Goal: Information Seeking & Learning: Learn about a topic

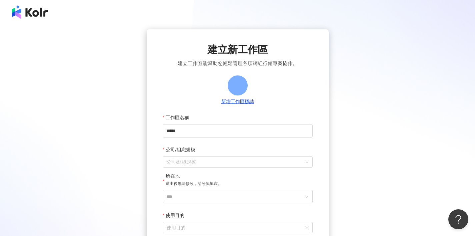
click at [36, 11] on img at bounding box center [30, 11] width 36 height 13
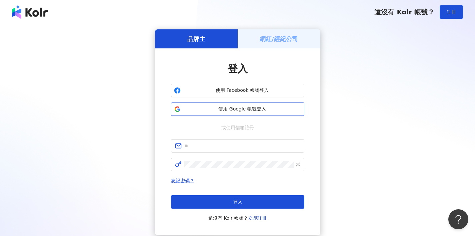
click at [253, 110] on span "使用 Google 帳號登入" at bounding box center [242, 109] width 118 height 7
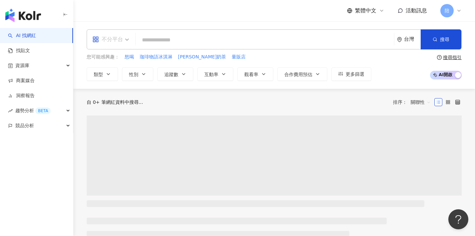
click at [108, 41] on div "不分平台" at bounding box center [107, 39] width 31 height 11
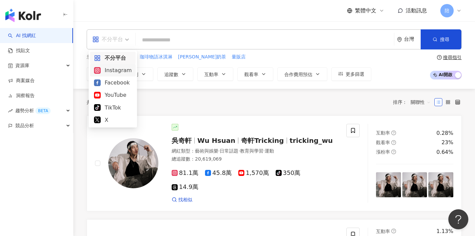
click at [113, 73] on div "Instagram" at bounding box center [113, 70] width 38 height 8
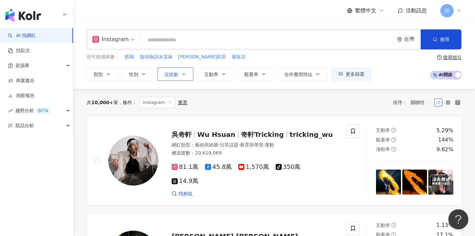
click at [166, 72] on span "追蹤數" at bounding box center [171, 74] width 14 height 5
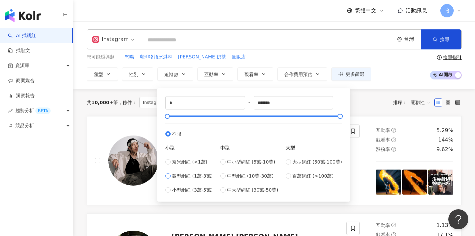
click at [197, 179] on span "微型網紅 (1萬-3萬)" at bounding box center [192, 175] width 41 height 7
type input "*****"
click at [362, 101] on div "共 10,000+ 筆 條件 ： Instagram 重置 排序： 關聯性" at bounding box center [274, 102] width 375 height 11
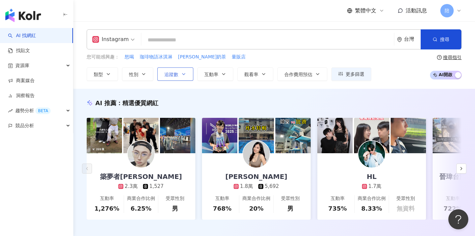
click at [179, 70] on button "追蹤數" at bounding box center [175, 73] width 36 height 13
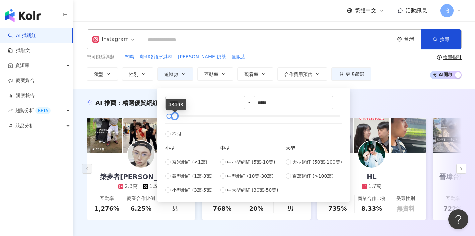
type input "*****"
click at [176, 118] on div at bounding box center [175, 116] width 4 height 4
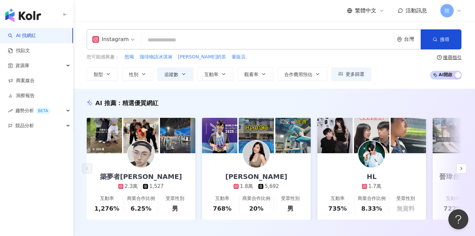
click at [158, 40] on input "search" at bounding box center [267, 40] width 247 height 13
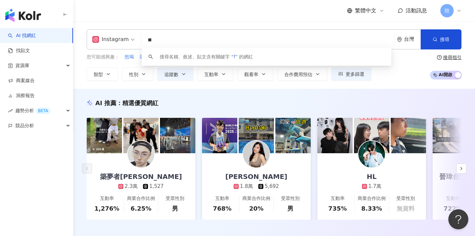
type input "*"
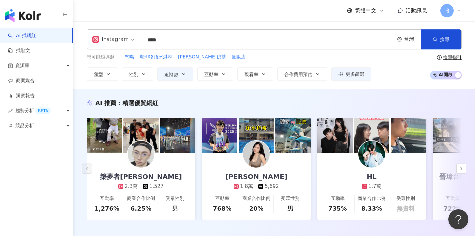
type input "****"
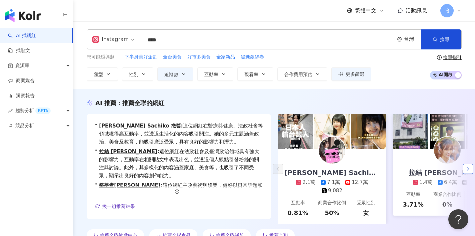
click at [470, 171] on icon "button" at bounding box center [467, 168] width 5 height 5
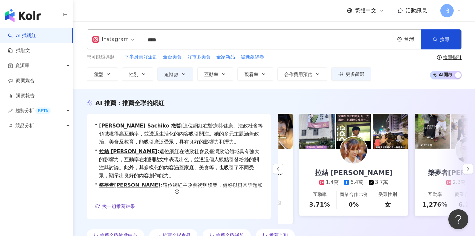
scroll to position [0, 115]
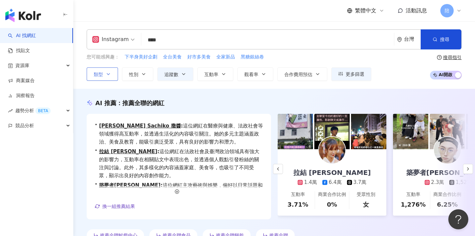
click at [104, 78] on button "類型" at bounding box center [102, 73] width 31 height 13
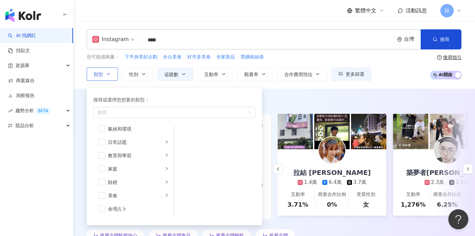
scroll to position [99, 0]
click at [105, 129] on span "button" at bounding box center [102, 128] width 7 height 7
click at [312, 99] on div "AI 推薦 ： 推薦全聯的網紅" at bounding box center [274, 103] width 375 height 8
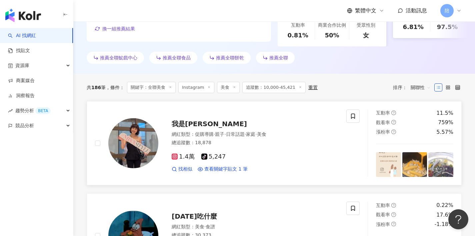
scroll to position [225, 0]
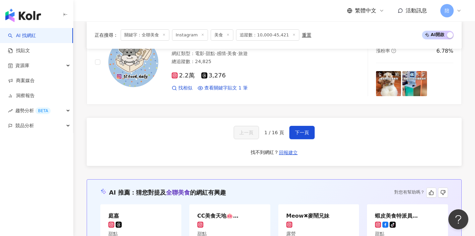
scroll to position [1391, 0]
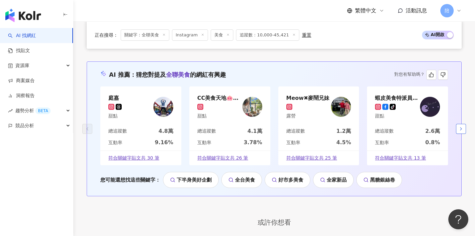
click at [462, 131] on icon "button" at bounding box center [460, 128] width 5 height 5
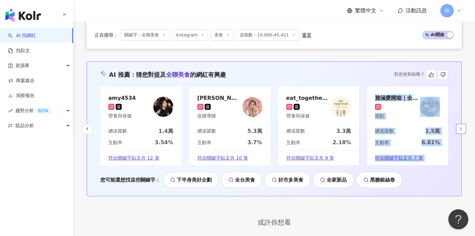
click at [462, 134] on button "button" at bounding box center [461, 129] width 10 height 10
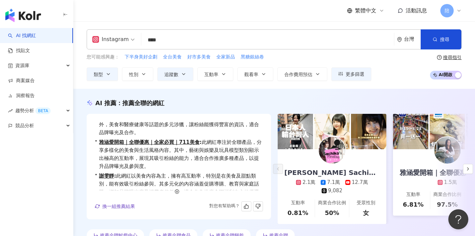
scroll to position [40, 0]
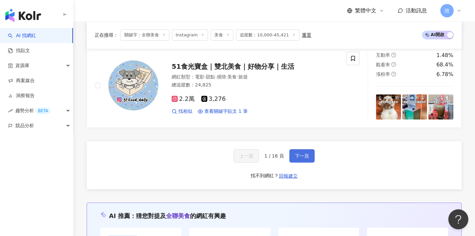
click at [305, 156] on button "下一頁" at bounding box center [301, 155] width 25 height 13
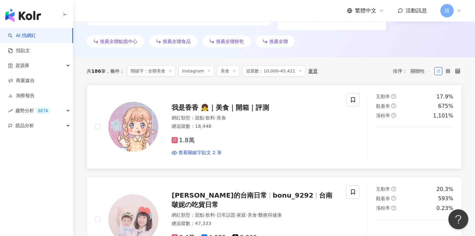
scroll to position [194, 0]
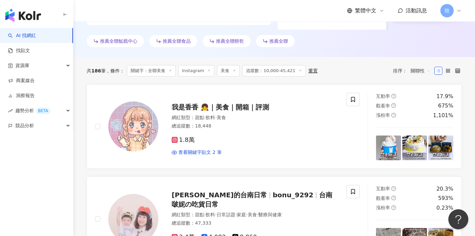
click at [356, 76] on div "共 186 筆 條件 ： 關鍵字：全聯美食 Instagram 美食 追蹤數：10,000-45,421 重置 排序： 關聯性" at bounding box center [274, 70] width 375 height 11
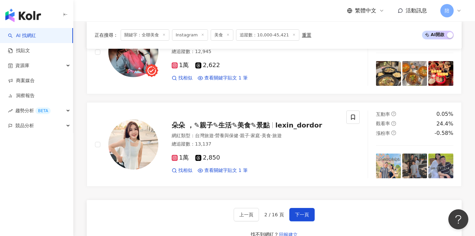
scroll to position [1203, 0]
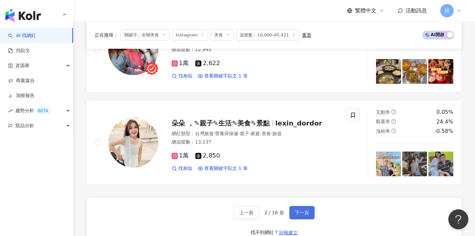
click at [298, 210] on span "下一頁" at bounding box center [302, 212] width 14 height 5
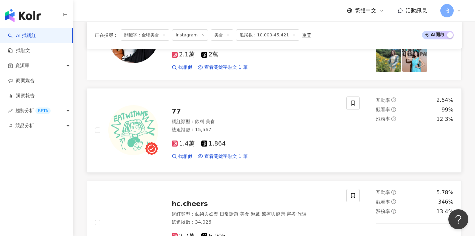
scroll to position [673, 0]
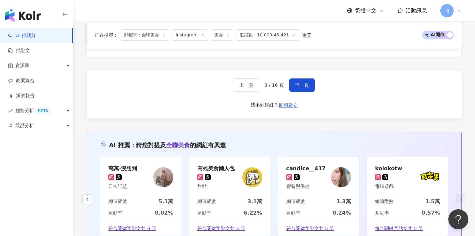
scroll to position [1320, 0]
click at [304, 88] on span "下一頁" at bounding box center [302, 85] width 14 height 5
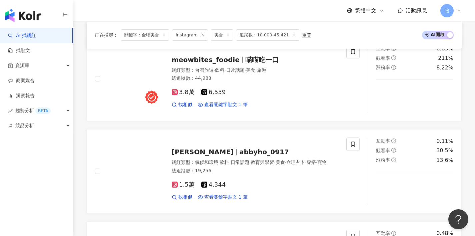
scroll to position [794, 0]
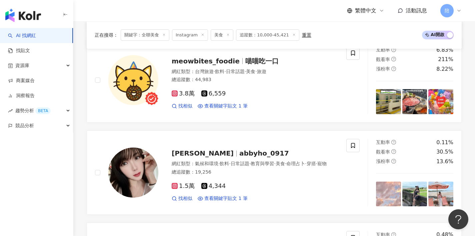
click at [470, 148] on div "正在搜尋 ： 關鍵字：全聯美食 Instagram 美食 追蹤數：10,000-45,421 重置 AI 開啟 AI 關閉 as1830 網紅類型 ： 甜點 …" at bounding box center [274, 173] width 402 height 1432
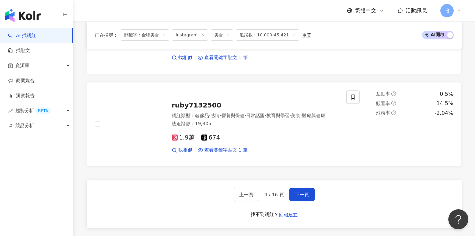
scroll to position [1275, 0]
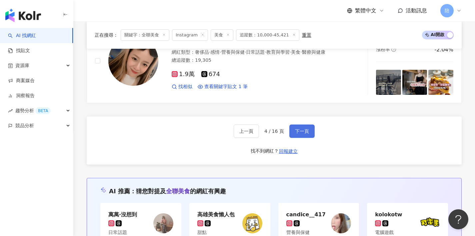
click at [297, 129] on button "下一頁" at bounding box center [301, 130] width 25 height 13
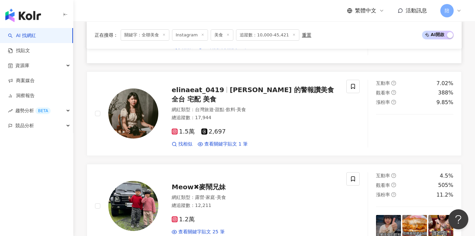
scroll to position [690, 0]
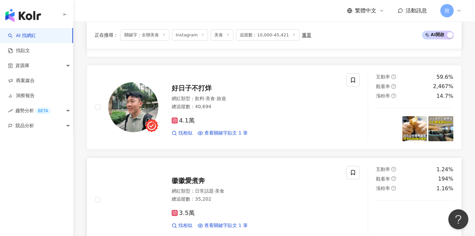
scroll to position [1217, 0]
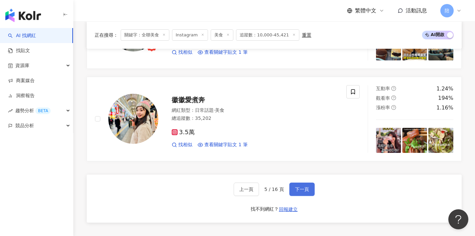
click at [298, 196] on button "下一頁" at bounding box center [301, 188] width 25 height 13
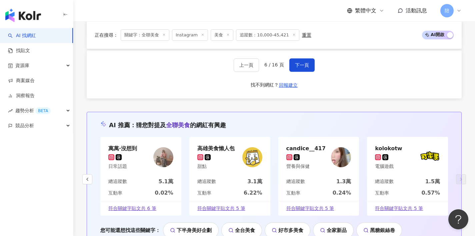
scroll to position [1312, 0]
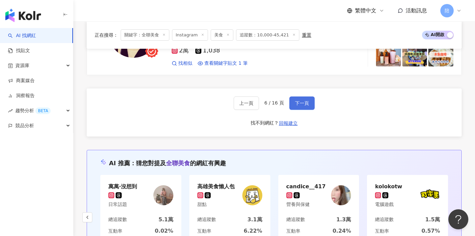
click at [299, 102] on button "下一頁" at bounding box center [301, 102] width 25 height 13
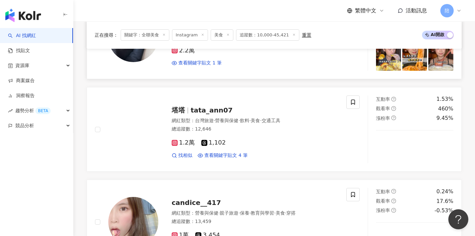
scroll to position [753, 0]
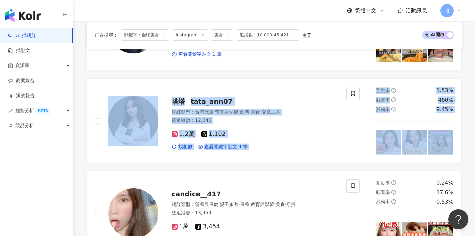
click at [470, 171] on div "正在搜尋 ： 關鍵字：全聯美食 Instagram 美食 追蹤數：10,000-45,421 重置 AI 開啟 AI 關閉 豆豆 豆 Bean xolubea…" at bounding box center [274, 214] width 402 height 1432
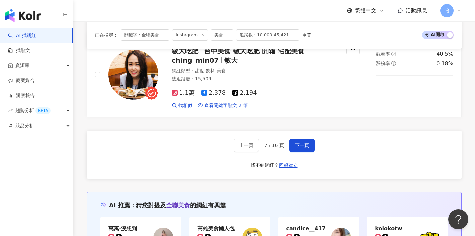
scroll to position [1262, 0]
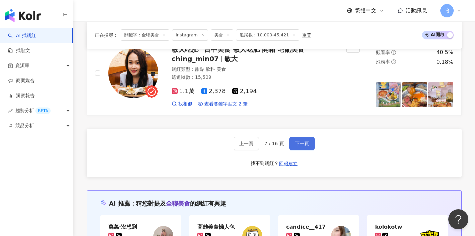
click at [295, 146] on span "下一頁" at bounding box center [302, 143] width 14 height 5
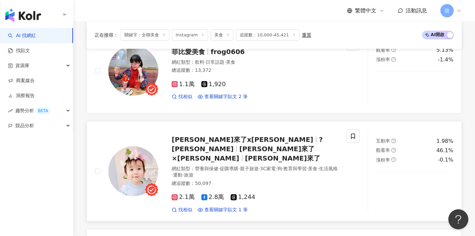
scroll to position [567, 0]
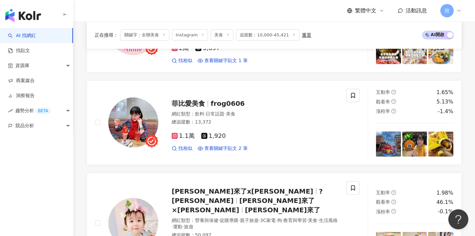
drag, startPoint x: 470, startPoint y: 131, endPoint x: 466, endPoint y: 133, distance: 4.5
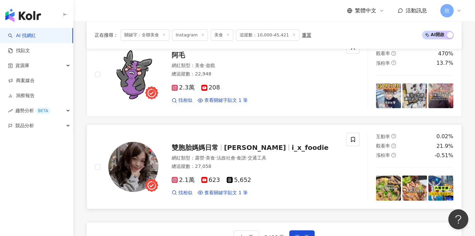
scroll to position [1254, 0]
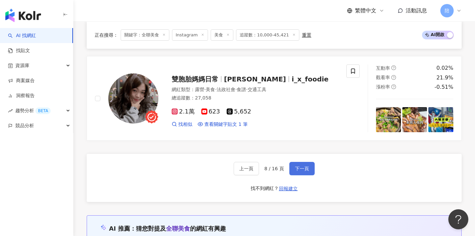
click at [300, 166] on span "下一頁" at bounding box center [302, 168] width 14 height 5
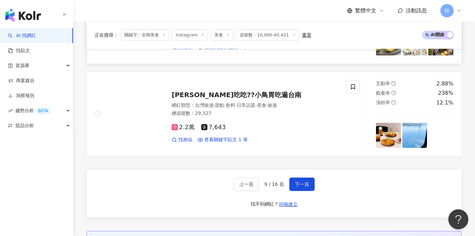
scroll to position [1226, 0]
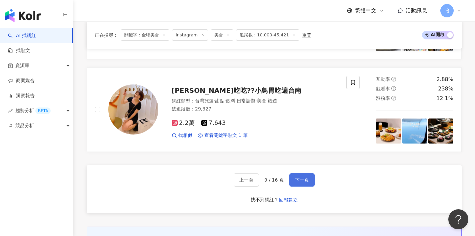
click at [313, 186] on button "下一頁" at bounding box center [301, 179] width 25 height 13
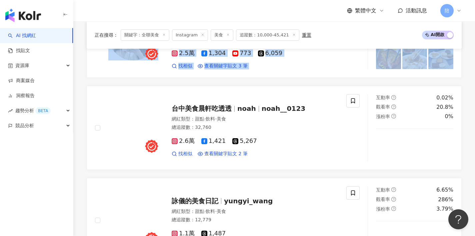
scroll to position [690, 0]
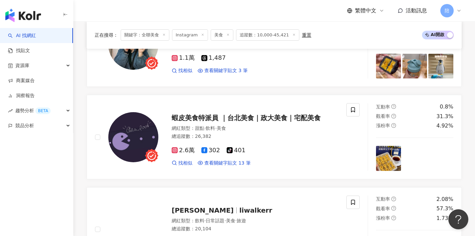
scroll to position [831, 0]
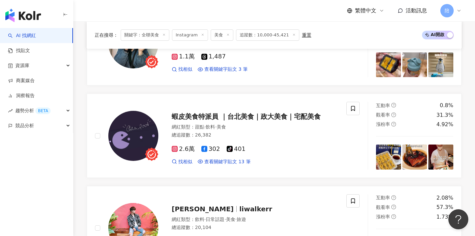
click at [465, 189] on div "正在搜尋 ： 關鍵字：全聯美食 Instagram 美食 追蹤數：10,000-45,421 重置 AI 開啟 AI 關閉 莫娜吃吃?‍?小鳥胃吃遍台南 網紅…" at bounding box center [274, 136] width 402 height 1432
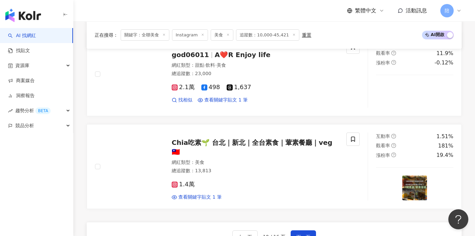
scroll to position [1194, 0]
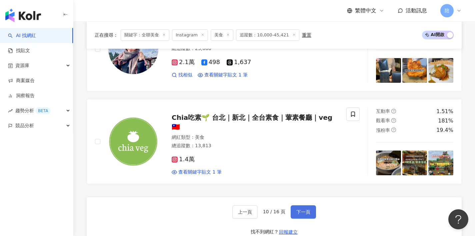
click at [300, 214] on span "下一頁" at bounding box center [303, 211] width 14 height 5
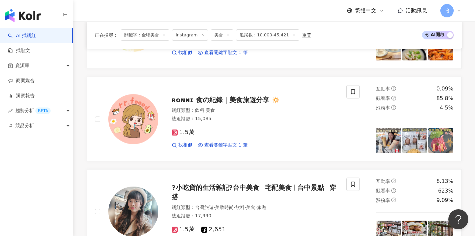
scroll to position [591, 0]
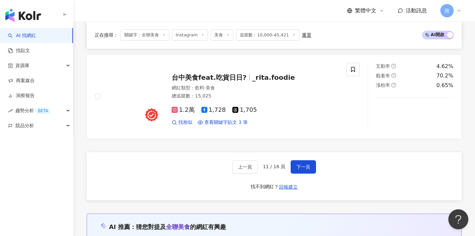
scroll to position [1238, 0]
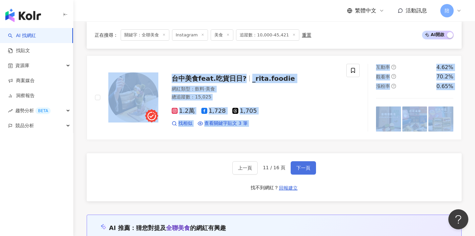
click at [296, 170] on span "下一頁" at bounding box center [303, 167] width 14 height 5
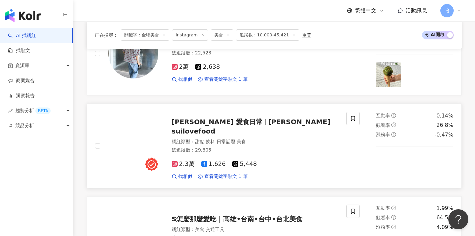
scroll to position [273, 0]
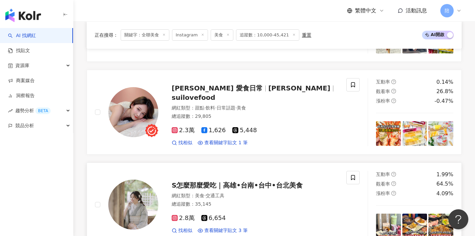
scroll to position [373, 0]
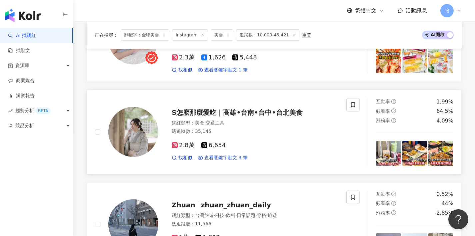
click at [185, 122] on div "S怎麼那麼愛吃｜高雄•台南•台中•台北美食 網紅類型 ： 美食 · 交通工具 總追蹤數 ： 35,145 2.8萬 6,654 找相似 查看關鍵字貼文 3 筆" at bounding box center [248, 131] width 180 height 58
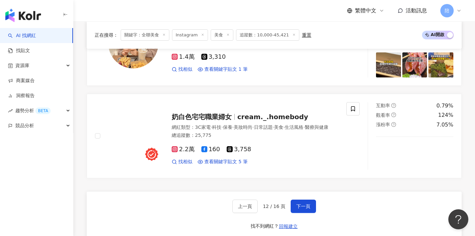
scroll to position [1213, 0]
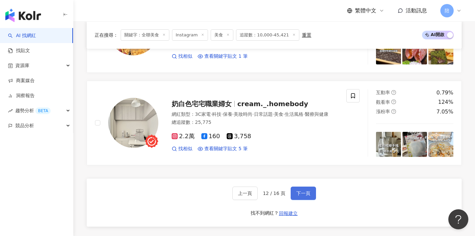
click at [307, 195] on span "下一頁" at bounding box center [303, 192] width 14 height 5
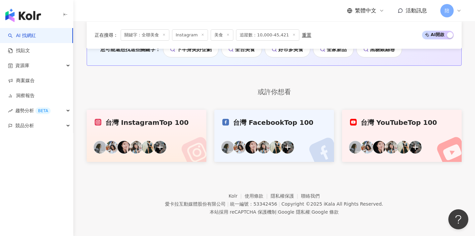
scroll to position [510, 0]
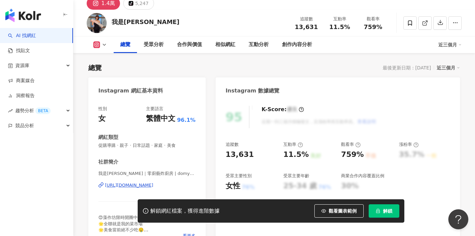
scroll to position [34, 0]
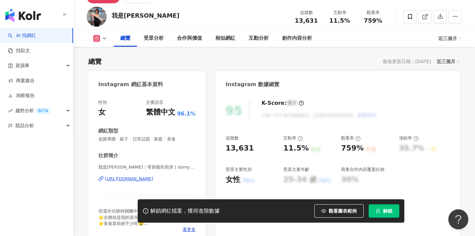
click at [135, 181] on div "https://www.instagram.com/domyself228/" at bounding box center [129, 179] width 48 height 6
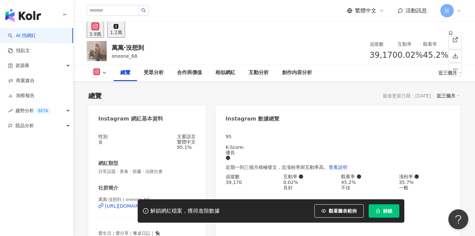
scroll to position [66, 0]
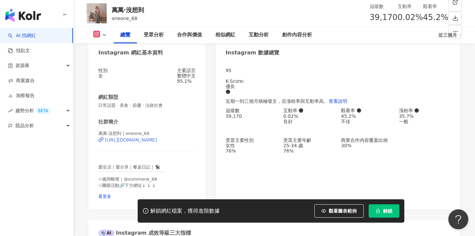
click at [137, 142] on div "[URL][DOMAIN_NAME]" at bounding box center [131, 139] width 52 height 5
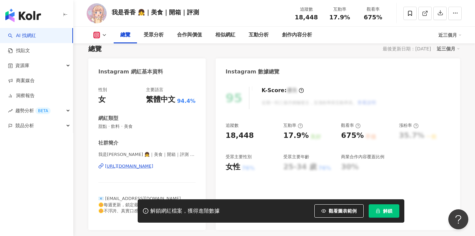
scroll to position [58, 0]
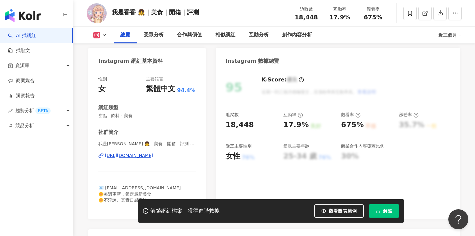
click at [145, 153] on div "[URL][DOMAIN_NAME]" at bounding box center [129, 155] width 48 height 6
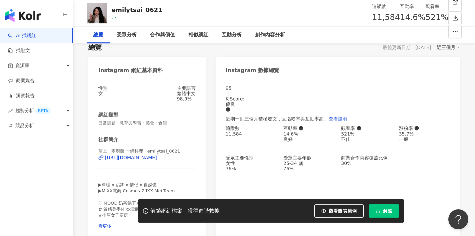
scroll to position [50, 0]
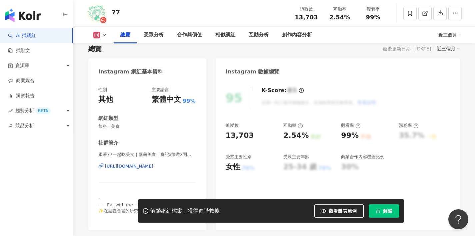
scroll to position [63, 0]
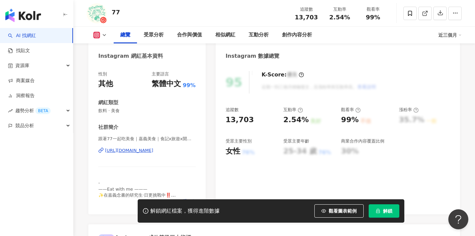
click at [153, 151] on div "[URL][DOMAIN_NAME]" at bounding box center [129, 150] width 48 height 6
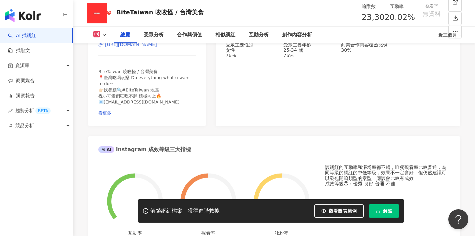
scroll to position [151, 0]
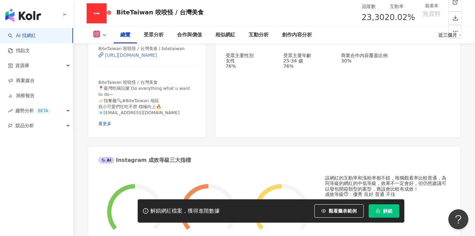
click at [135, 58] on div "[URL][DOMAIN_NAME]" at bounding box center [131, 54] width 52 height 5
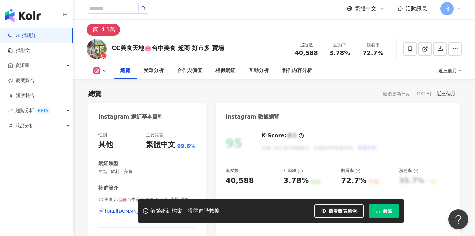
scroll to position [94, 0]
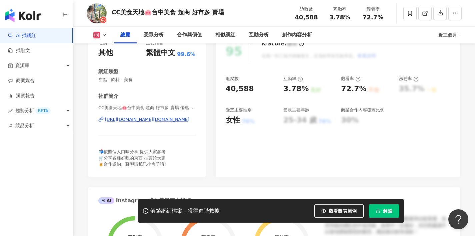
click at [165, 119] on div "[URL][DOMAIN_NAME][DOMAIN_NAME]" at bounding box center [147, 119] width 84 height 6
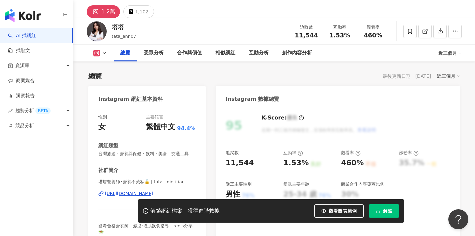
scroll to position [34, 0]
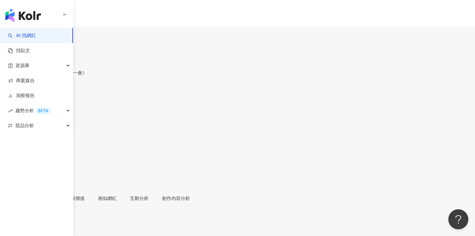
scroll to position [22, 0]
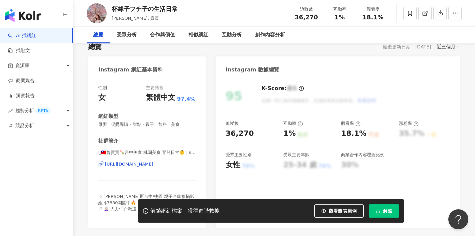
scroll to position [104, 0]
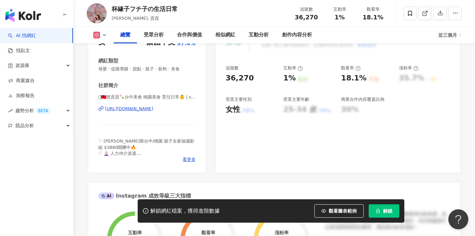
click at [153, 110] on div "https://www.instagram.com/september__5/" at bounding box center [129, 109] width 48 height 6
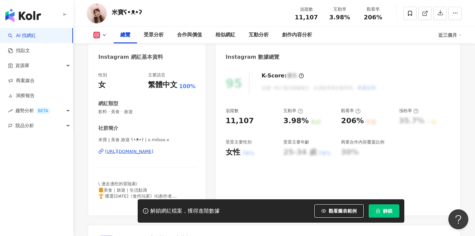
scroll to position [106, 0]
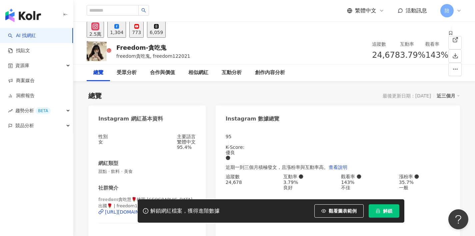
click at [144, 127] on div "性別 女 主要語言 繁體中文 95.4% 網紅類型 甜點 · 飲料 · 美食 社群簡介 𝕗𝕣𝕖𝕖𝕕𝕠𝕞貪吃慧🌹桃園 台北 台中 出國🌹 | freedom12…" at bounding box center [146, 216] width 117 height 179
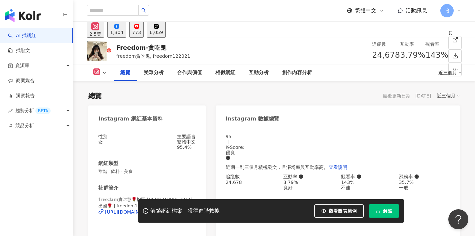
scroll to position [83, 0]
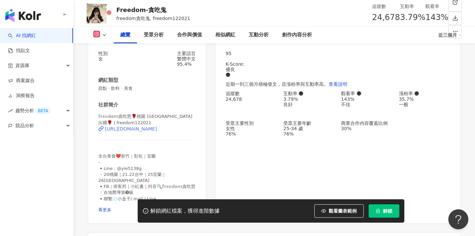
click at [151, 129] on div "https://www.instagram.com/freedom122021/" at bounding box center [131, 128] width 52 height 5
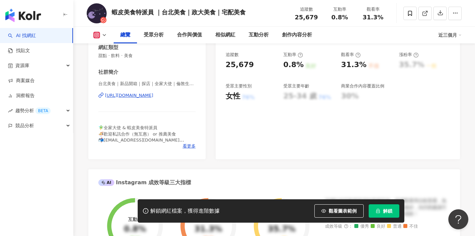
scroll to position [126, 0]
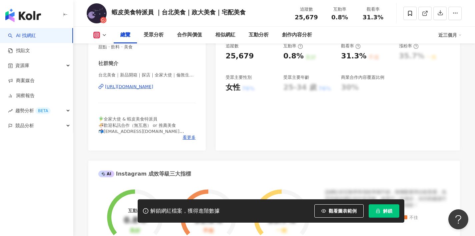
click at [153, 84] on div "[URL][DOMAIN_NAME]" at bounding box center [129, 87] width 48 height 6
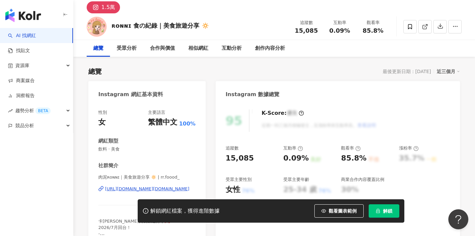
scroll to position [41, 0]
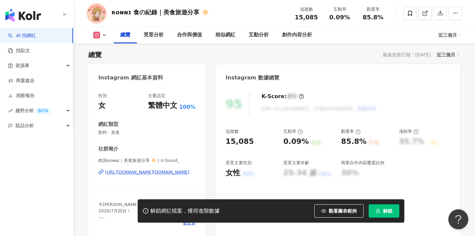
click at [160, 173] on div "https://www.instagram.com/rr.foood_/" at bounding box center [147, 172] width 84 height 6
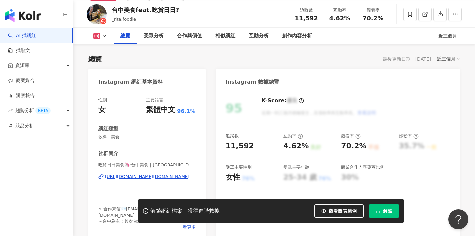
scroll to position [93, 0]
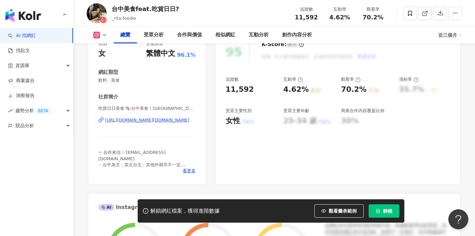
click at [178, 119] on div "[URL][DOMAIN_NAME][DOMAIN_NAME]" at bounding box center [147, 120] width 84 height 6
click at [146, 118] on div "[URL][DOMAIN_NAME][DOMAIN_NAME]" at bounding box center [147, 120] width 84 height 6
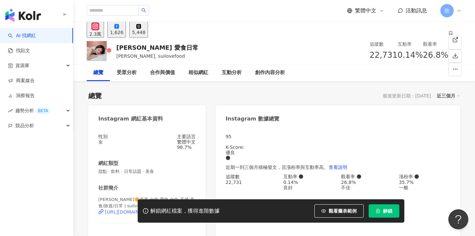
scroll to position [111, 0]
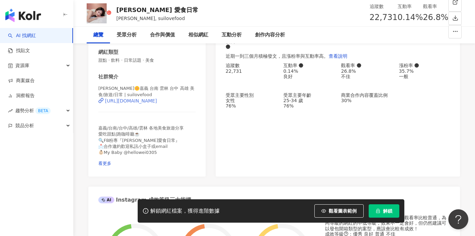
click at [138, 101] on div "[URL][DOMAIN_NAME]" at bounding box center [131, 100] width 52 height 5
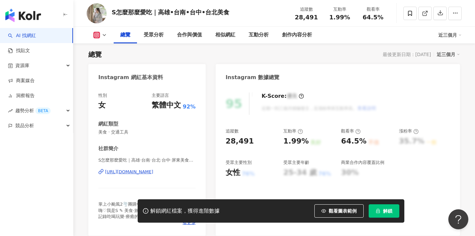
click at [153, 169] on div "https://www.instagram.com/hhs_foodie/" at bounding box center [129, 172] width 48 height 6
